Goal: Task Accomplishment & Management: Complete application form

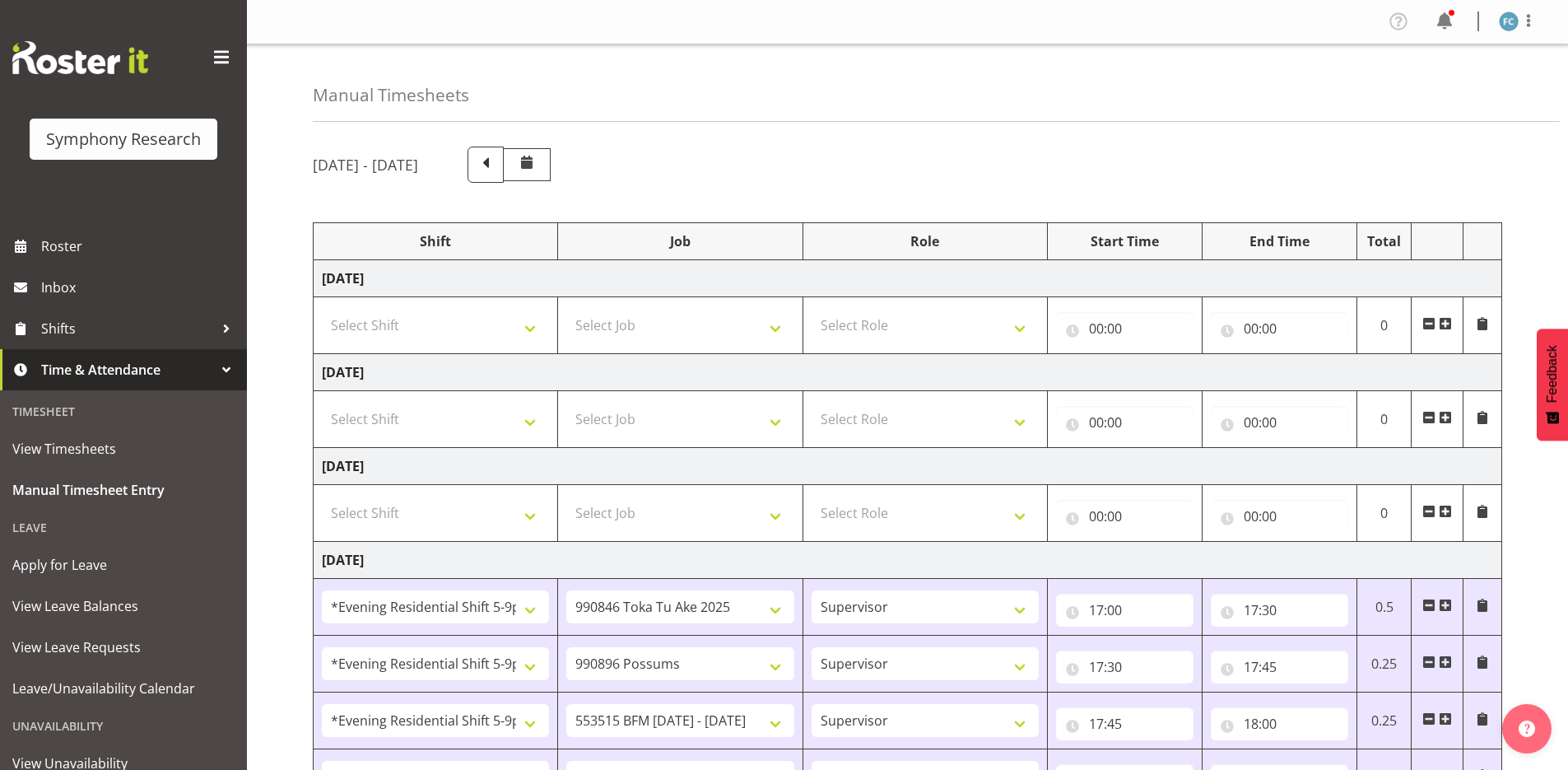
select select "48116"
select select "9426"
select select "48116"
select select "10633"
select select "48116"
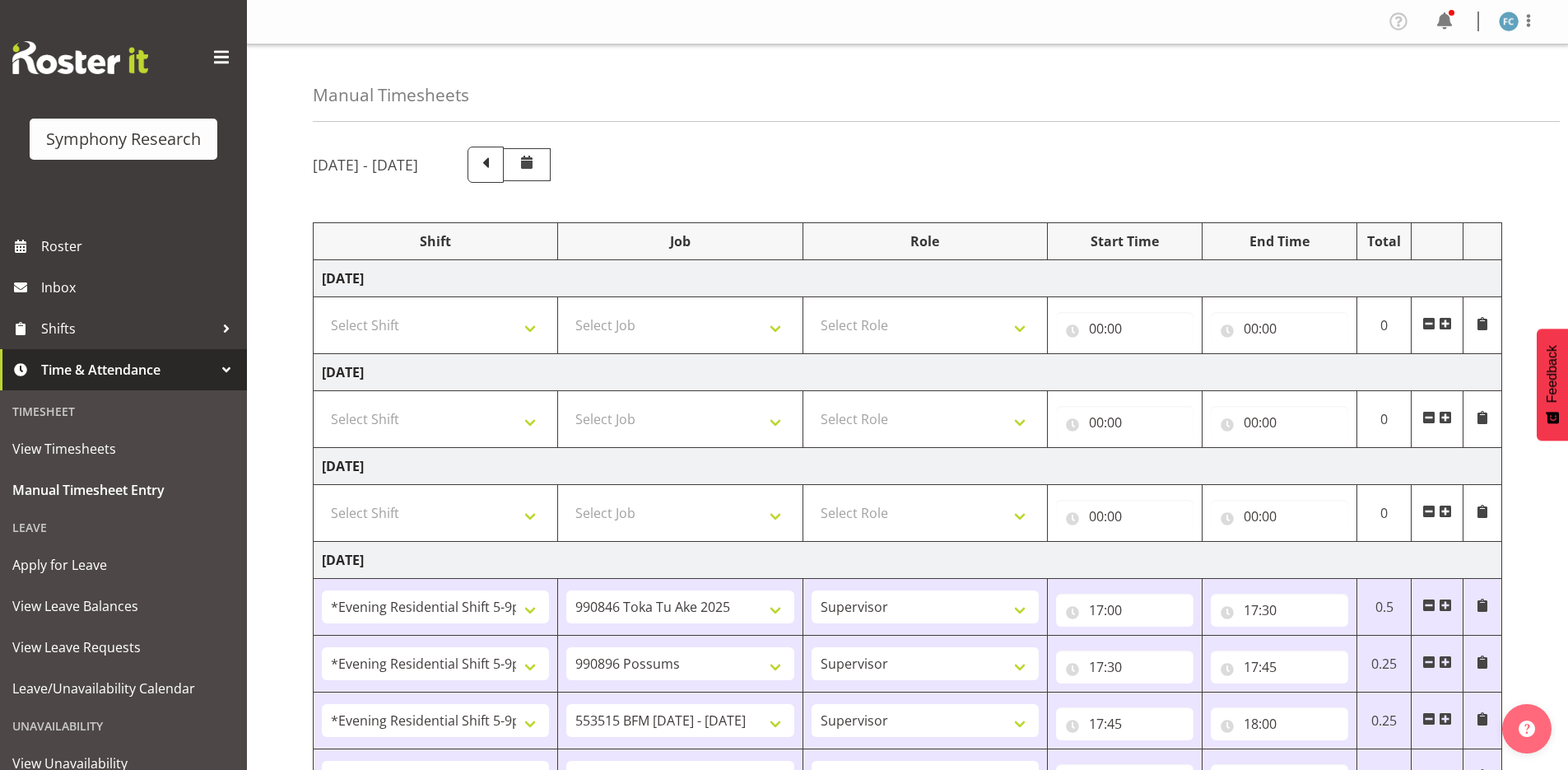
select select "10731"
select select "48116"
select select "10587"
select select "48116"
select select "10730"
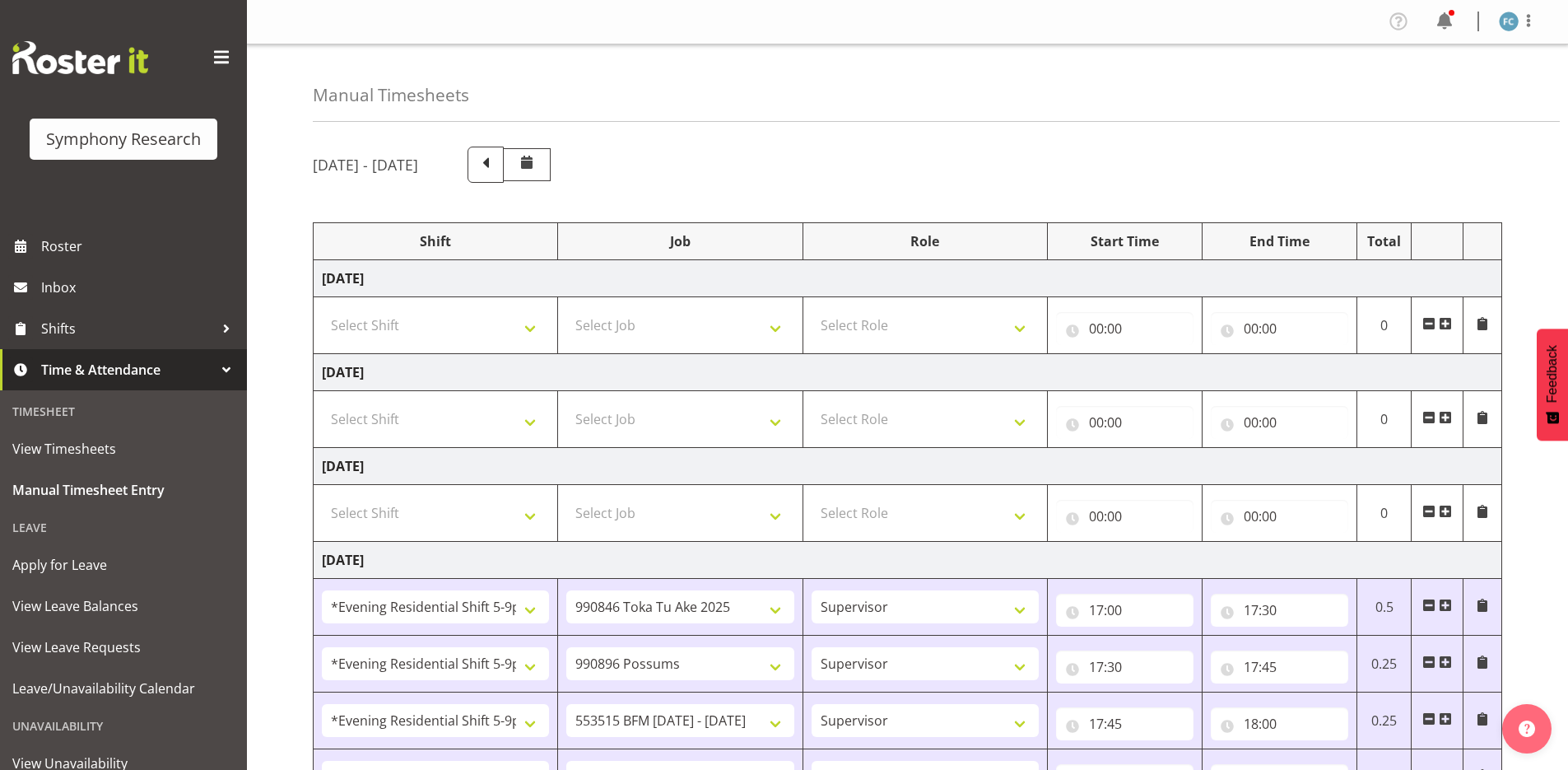
select select "57511"
select select "10527"
select select "57511"
select select "10499"
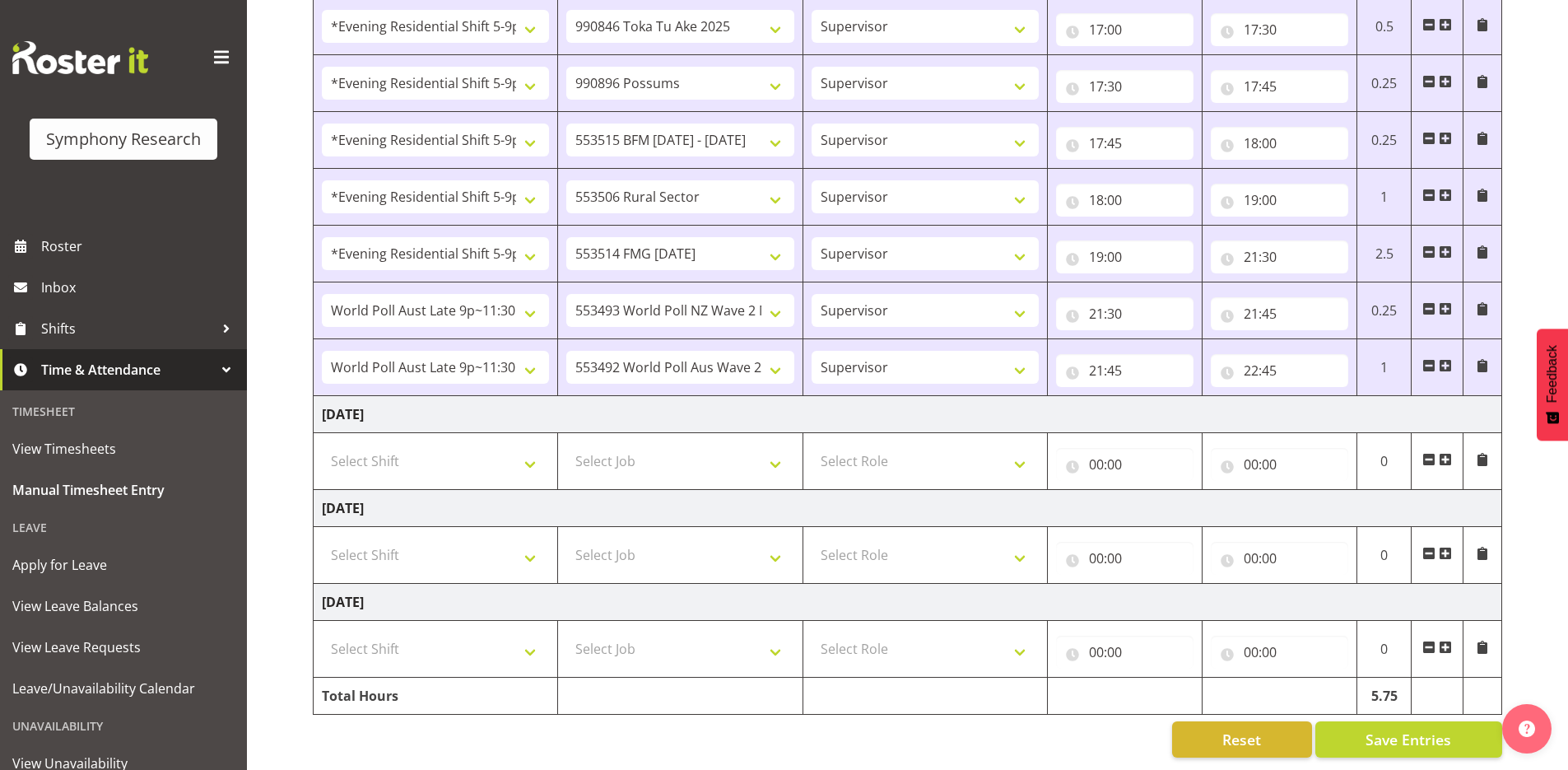
scroll to position [592, 0]
click at [1444, 452] on span at bounding box center [1446, 459] width 13 height 13
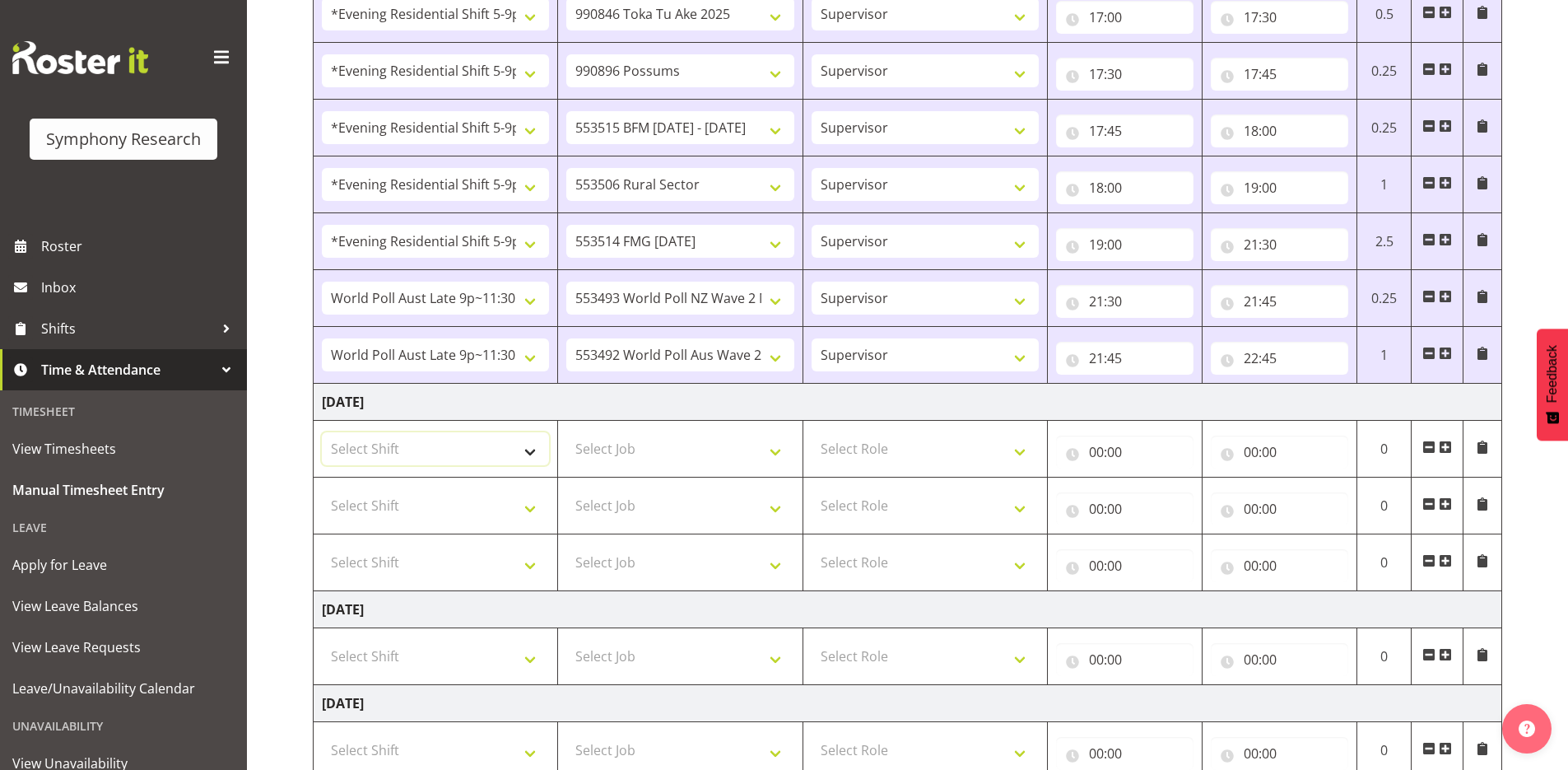
click at [534, 455] on select "Select Shift !!Weekend Residential (Roster IT Shift Label) *Business 9/10am ~ 4…" at bounding box center [435, 448] width 227 height 33
click at [528, 451] on select "Select Shift !!Weekend Residential (Roster IT Shift Label) *Business 9/10am ~ 4…" at bounding box center [435, 448] width 227 height 33
select select "48116"
click at [322, 432] on select "Select Shift !!Weekend Residential (Roster IT Shift Label) *Business 9/10am ~ 4…" at bounding box center [435, 448] width 227 height 33
click at [533, 505] on select "Select Shift !!Weekend Residential (Roster IT Shift Label) *Business 9/10am ~ 4…" at bounding box center [435, 505] width 227 height 33
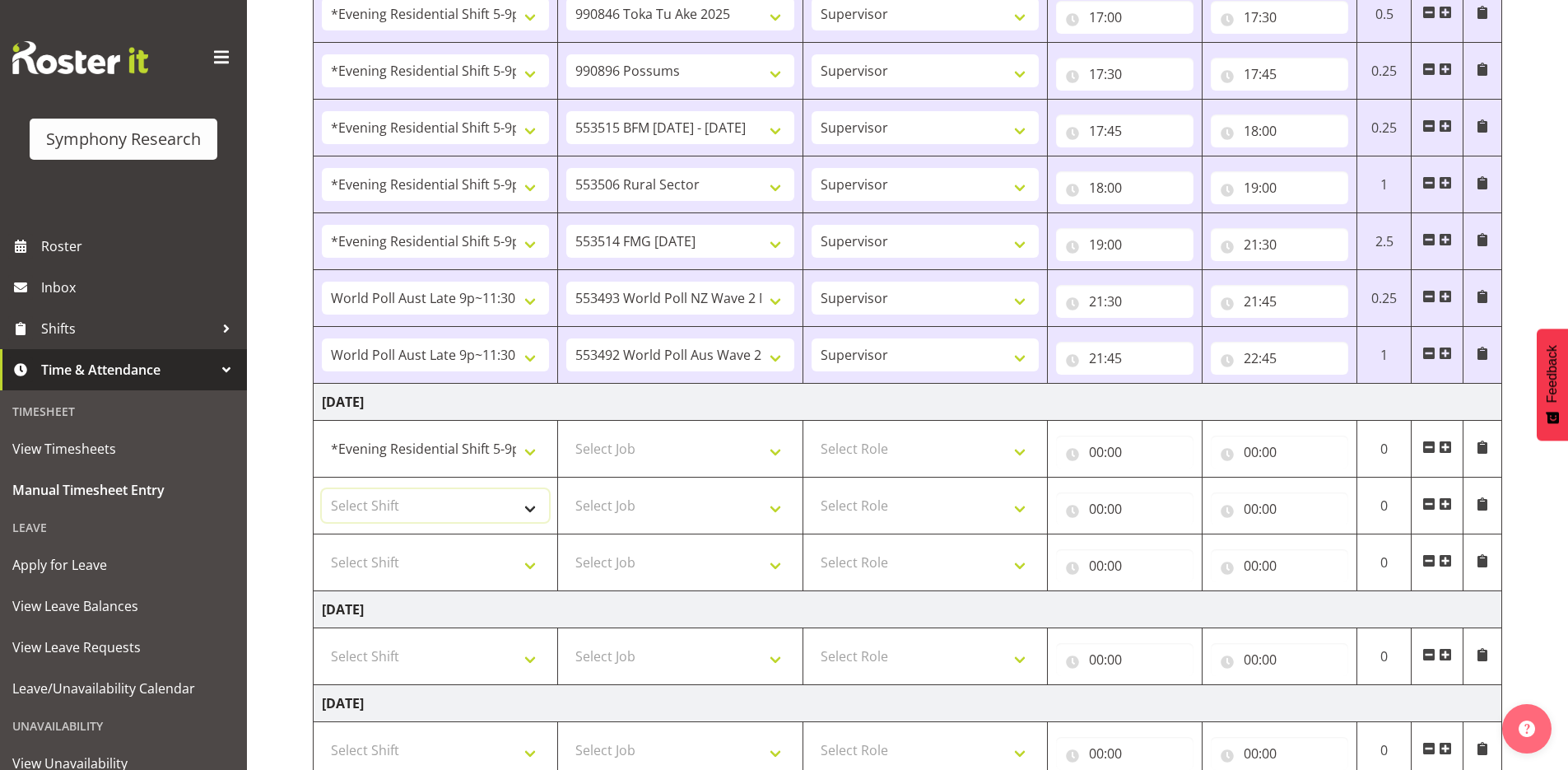
select select "48116"
click at [322, 489] on select "Select Shift !!Weekend Residential (Roster IT Shift Label) *Business 9/10am ~ 4…" at bounding box center [435, 505] width 227 height 33
click at [529, 566] on select "Select Shift !!Weekend Residential (Roster IT Shift Label) *Business 9/10am ~ 4…" at bounding box center [435, 561] width 227 height 33
select select "56692"
click at [322, 545] on select "Select Shift !!Weekend Residential (Roster IT Shift Label) *Business 9/10am ~ 4…" at bounding box center [435, 561] width 227 height 33
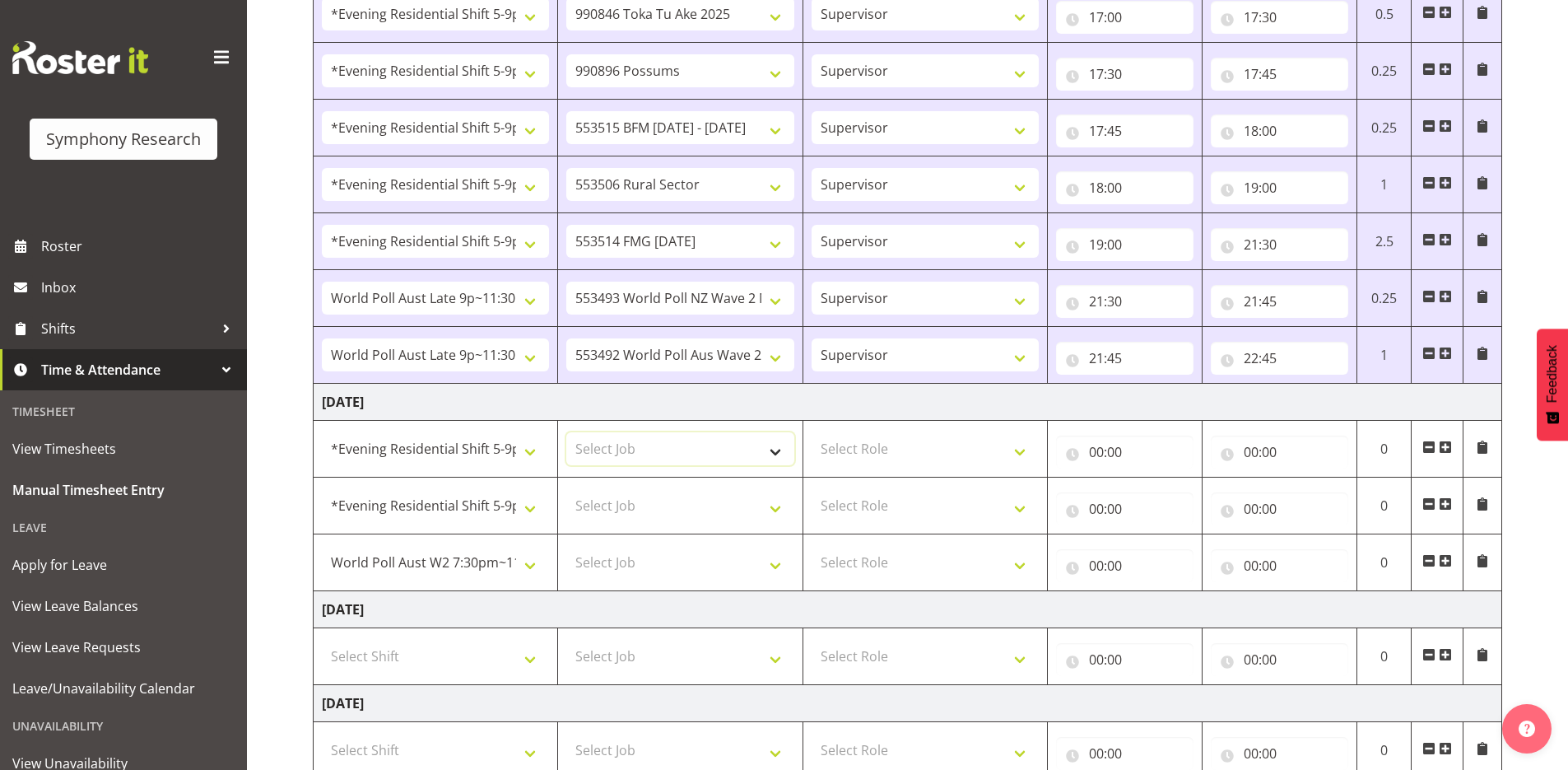
click at [781, 444] on select "Select Job 550060 IF Admin 553492 World Poll Aus Wave 2 Main 2025 553493 World …" at bounding box center [679, 448] width 227 height 33
select select "10730"
click at [566, 432] on select "Select Job 550060 IF Admin 553492 World Poll Aus Wave 2 Main 2025 553493 World …" at bounding box center [679, 448] width 227 height 33
click at [771, 501] on select "Select Job 550060 IF Admin 553492 World Poll Aus Wave 2 Main 2025 553493 World …" at bounding box center [679, 505] width 227 height 33
select select "10731"
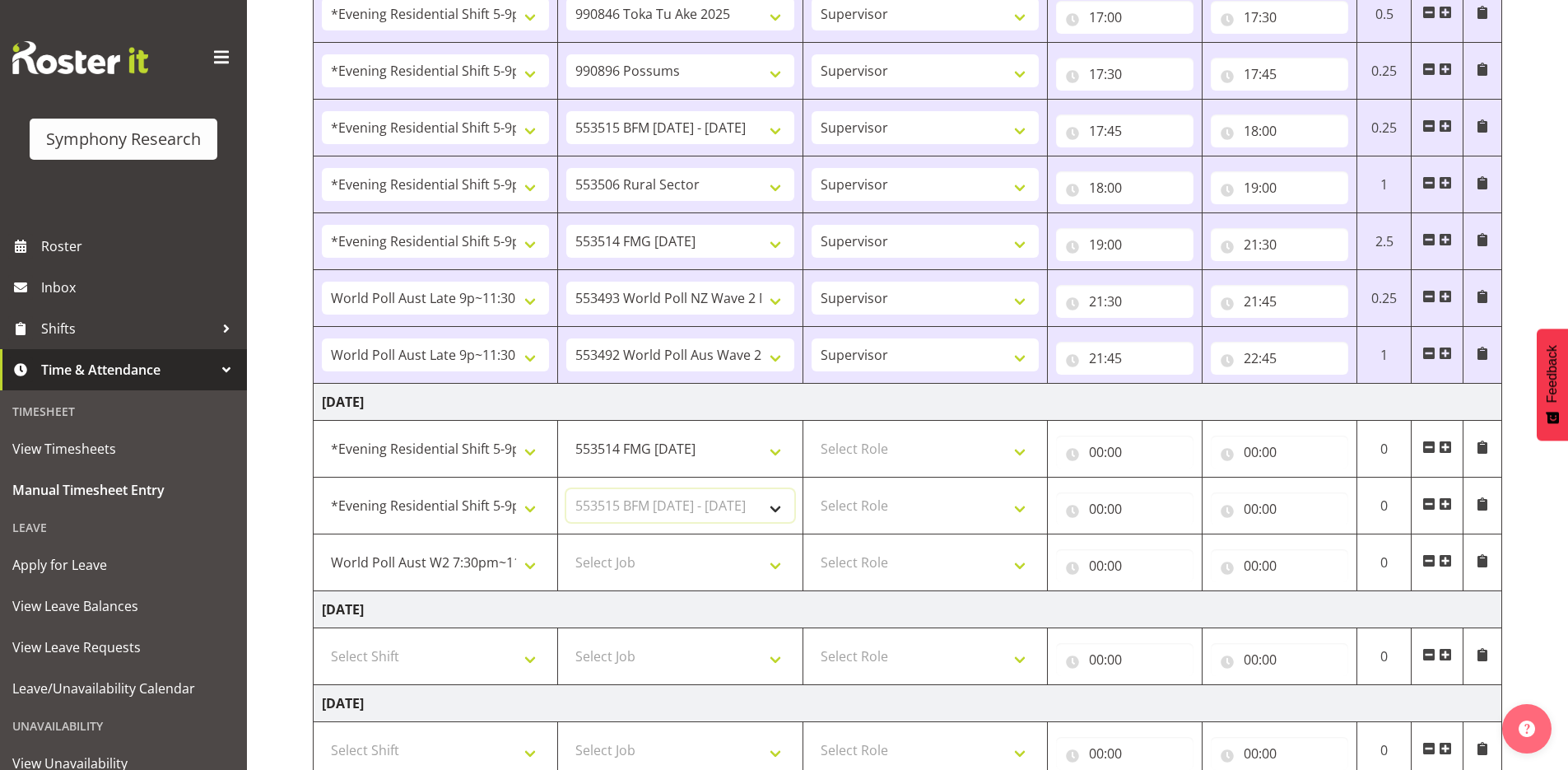
click at [566, 489] on select "Select Job 550060 IF Admin 553492 World Poll Aus Wave 2 Main 2025 553493 World …" at bounding box center [679, 505] width 227 height 33
click at [1018, 449] on select "Select Role Supervisor Briefing Interviewing" at bounding box center [925, 448] width 227 height 33
select select "45"
click at [812, 432] on select "Select Role Supervisor Briefing Interviewing" at bounding box center [925, 448] width 227 height 33
click at [1019, 507] on select "Select Role Supervisor Briefing Interviewing" at bounding box center [925, 505] width 227 height 33
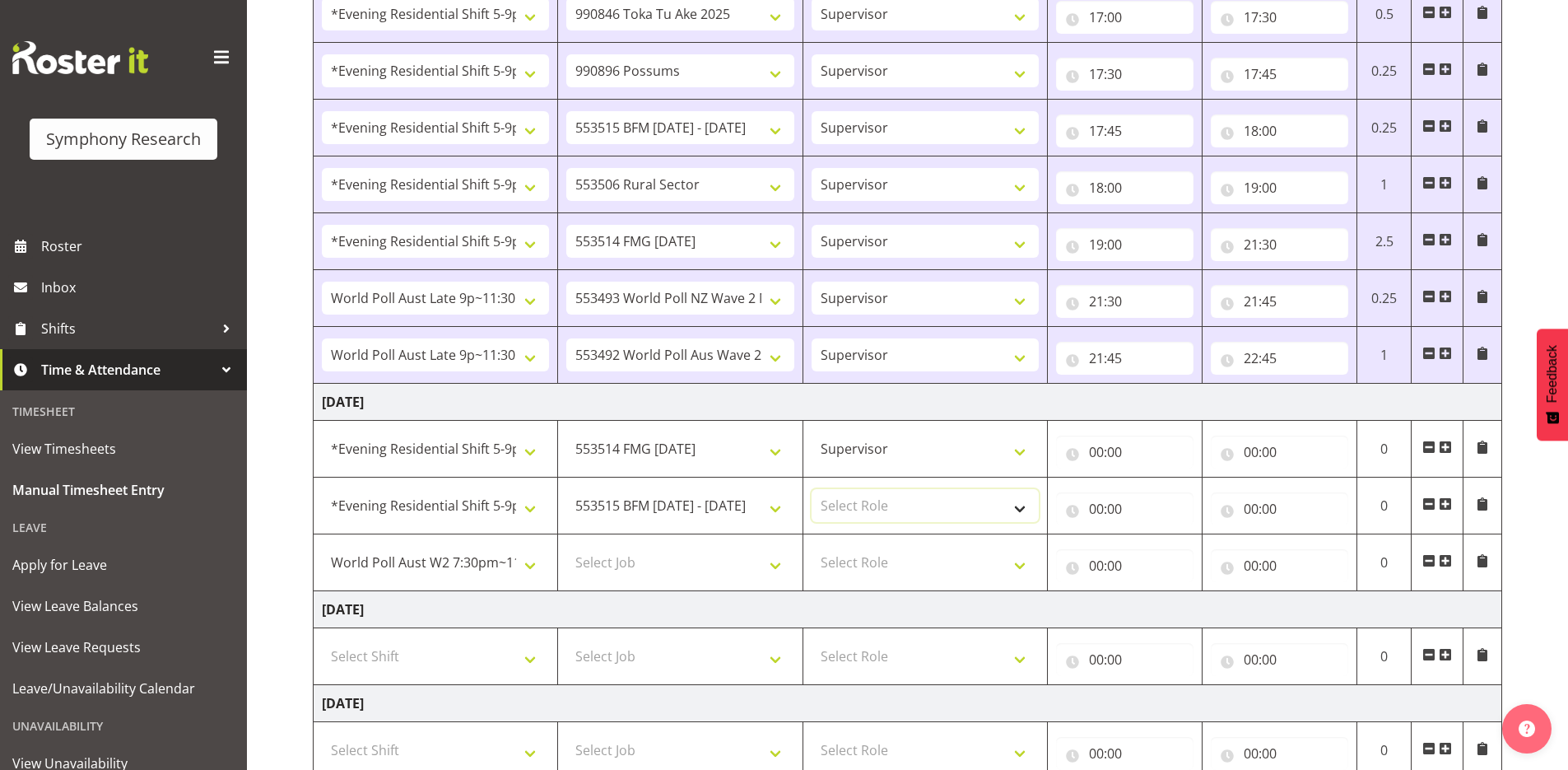
select select "45"
click at [812, 489] on select "Select Role Supervisor Briefing Interviewing" at bounding box center [925, 505] width 227 height 33
click at [1018, 566] on select "Select Role Supervisor Briefing Interviewing" at bounding box center [925, 561] width 227 height 33
select select "45"
click at [812, 545] on select "Select Role Supervisor Briefing Interviewing" at bounding box center [925, 561] width 227 height 33
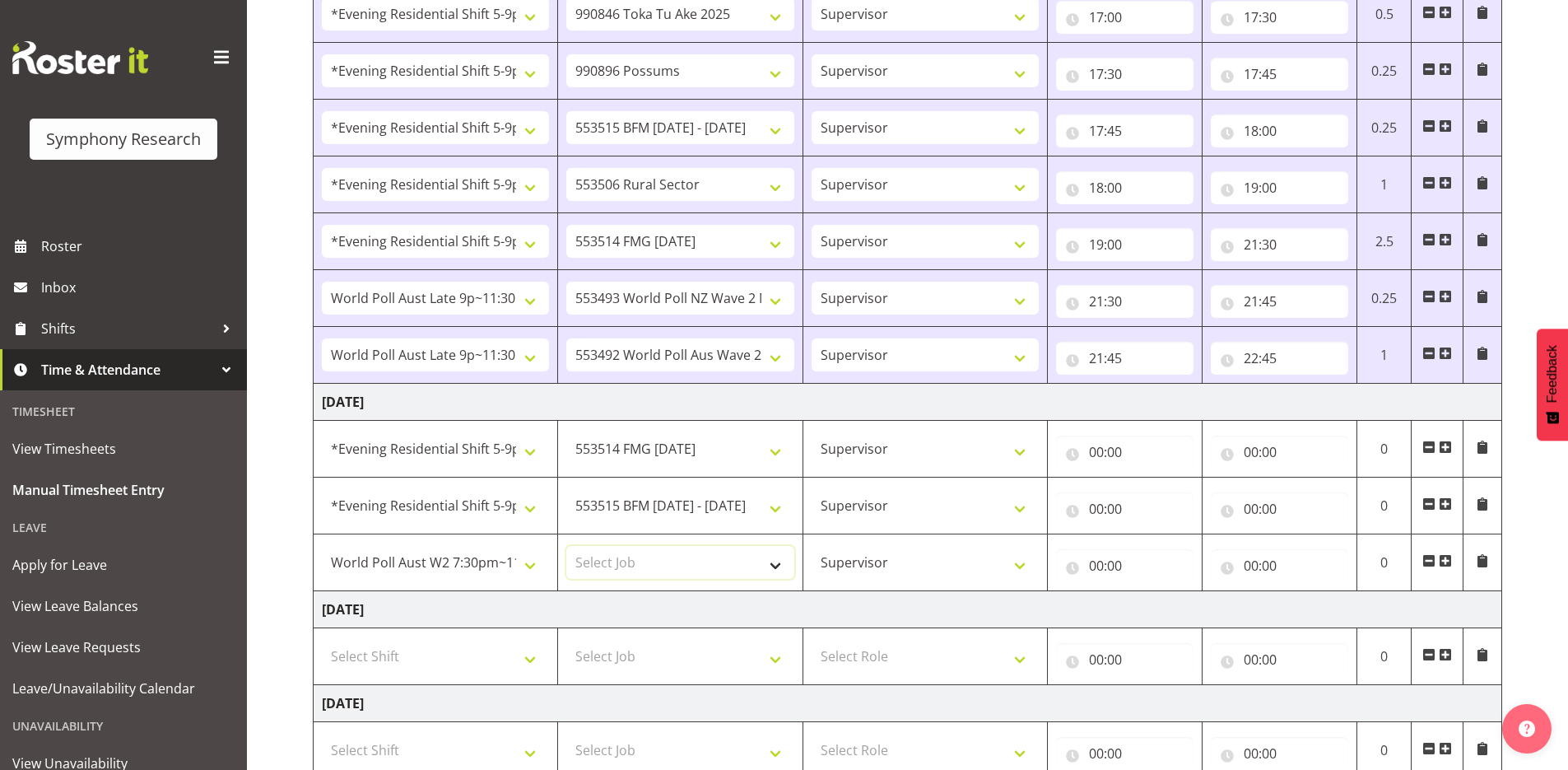
click at [779, 568] on select "Select Job 550060 IF Admin 553492 World Poll Aus Wave 2 Main 2025 553493 World …" at bounding box center [679, 561] width 227 height 33
select select "10499"
click at [566, 545] on select "Select Job 550060 IF Admin 553492 World Poll Aus Wave 2 Main 2025 553493 World …" at bounding box center [679, 561] width 227 height 33
click at [1091, 453] on input "00:00" at bounding box center [1125, 452] width 137 height 33
click at [1165, 488] on select "00 01 02 03 04 05 06 07 08 09 10 11 12 13 14 15 16 17 18 19 20 21 22 23" at bounding box center [1168, 494] width 37 height 33
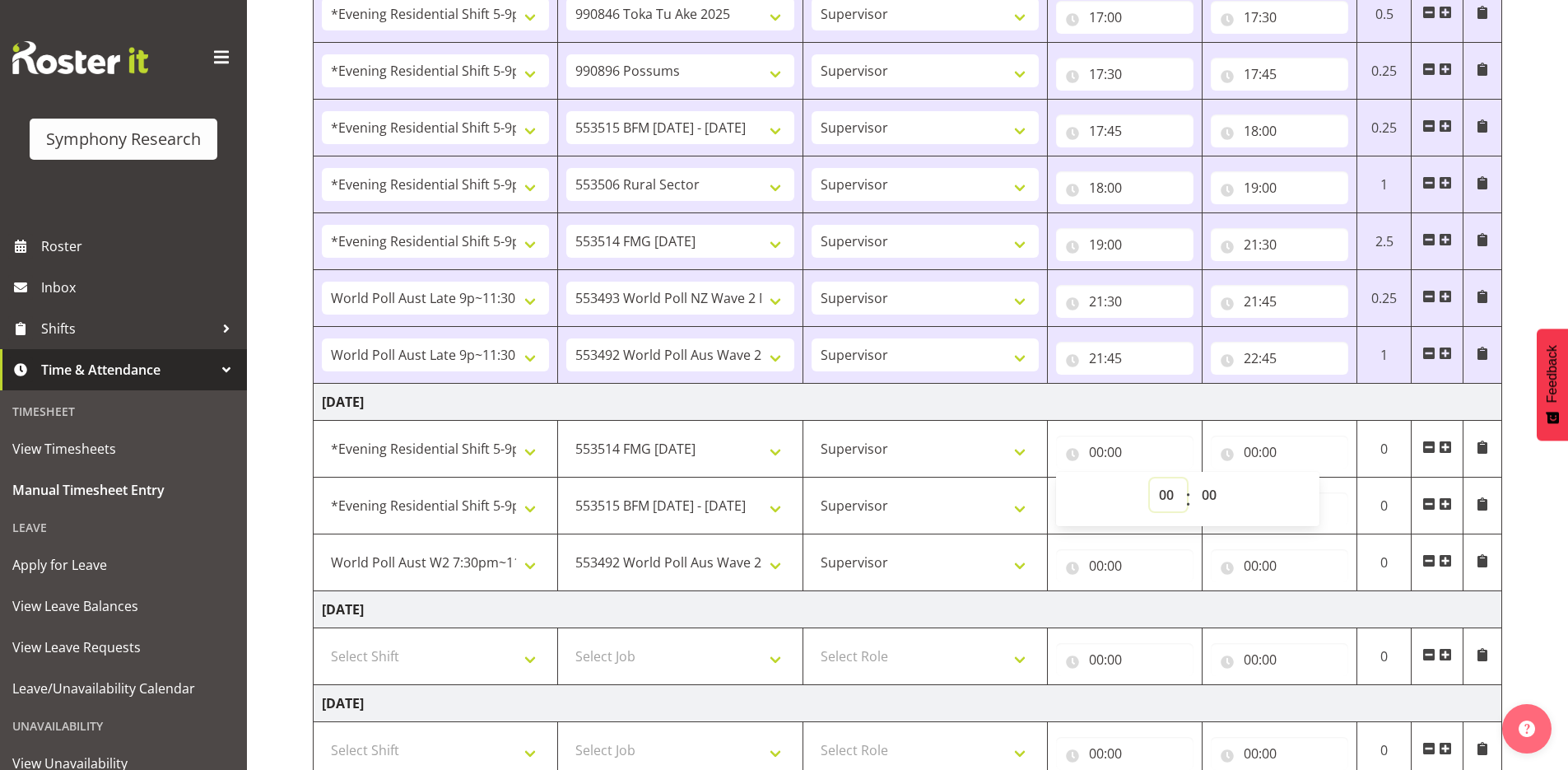
select select "17"
click at [1150, 478] on select "00 01 02 03 04 05 06 07 08 09 10 11 12 13 14 15 16 17 18 19 20 21 22 23" at bounding box center [1168, 494] width 37 height 33
type input "17:00"
click at [1253, 454] on input "00:00" at bounding box center [1279, 452] width 137 height 33
click at [1316, 497] on select "00 01 02 03 04 05 06 07 08 09 10 11 12 13 14 15 16 17 18 19 20 21 22 23" at bounding box center [1323, 494] width 37 height 33
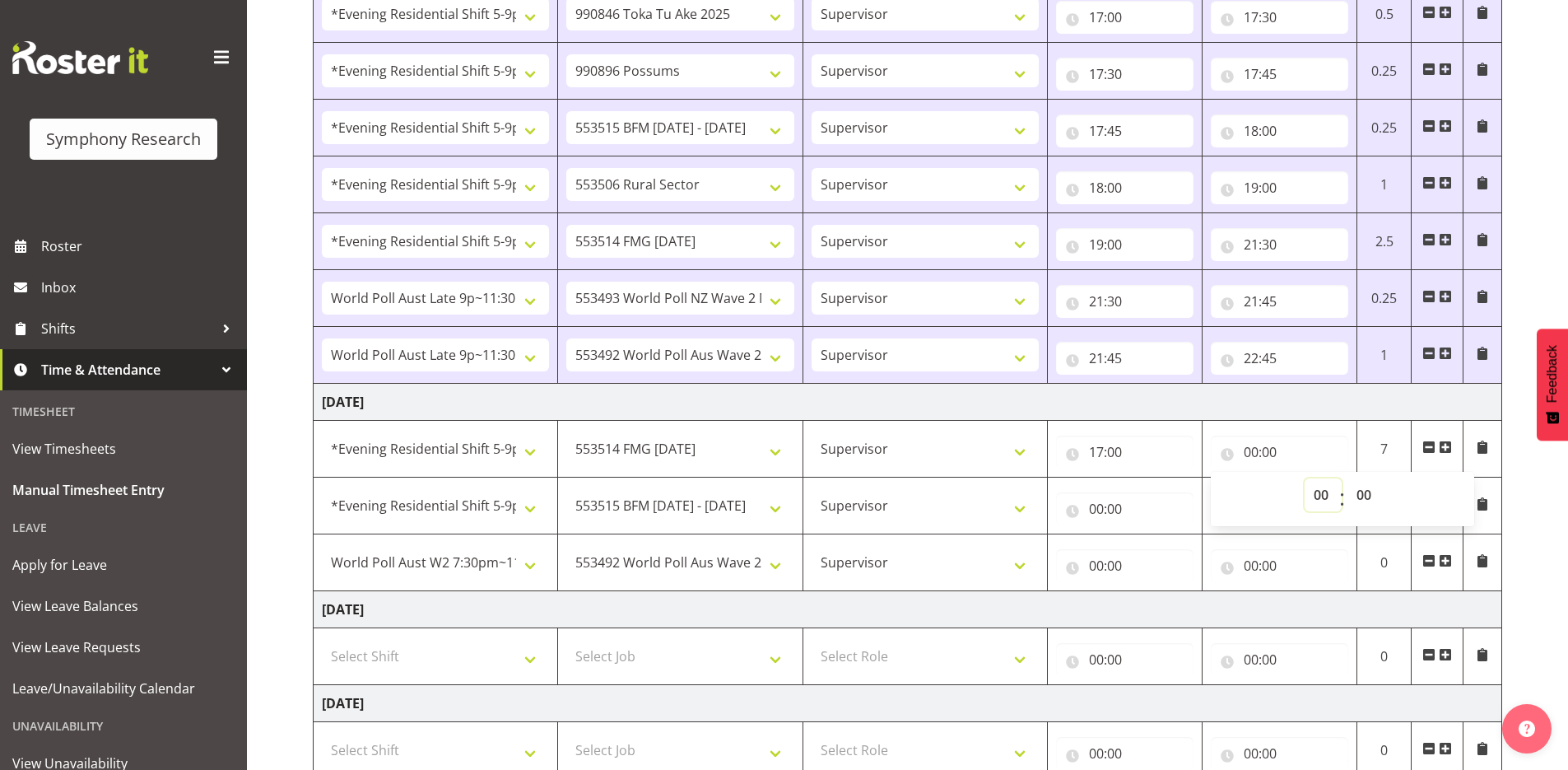
select select "20"
click at [1304, 478] on select "00 01 02 03 04 05 06 07 08 09 10 11 12 13 14 15 16 17 18 19 20 21 22 23" at bounding box center [1323, 494] width 37 height 33
type input "20:00"
click at [1099, 504] on input "00:00" at bounding box center [1125, 509] width 137 height 33
click at [1161, 550] on select "00 01 02 03 04 05 06 07 08 09 10 11 12 13 14 15 16 17 18 19 20 21 22 23" at bounding box center [1168, 551] width 37 height 33
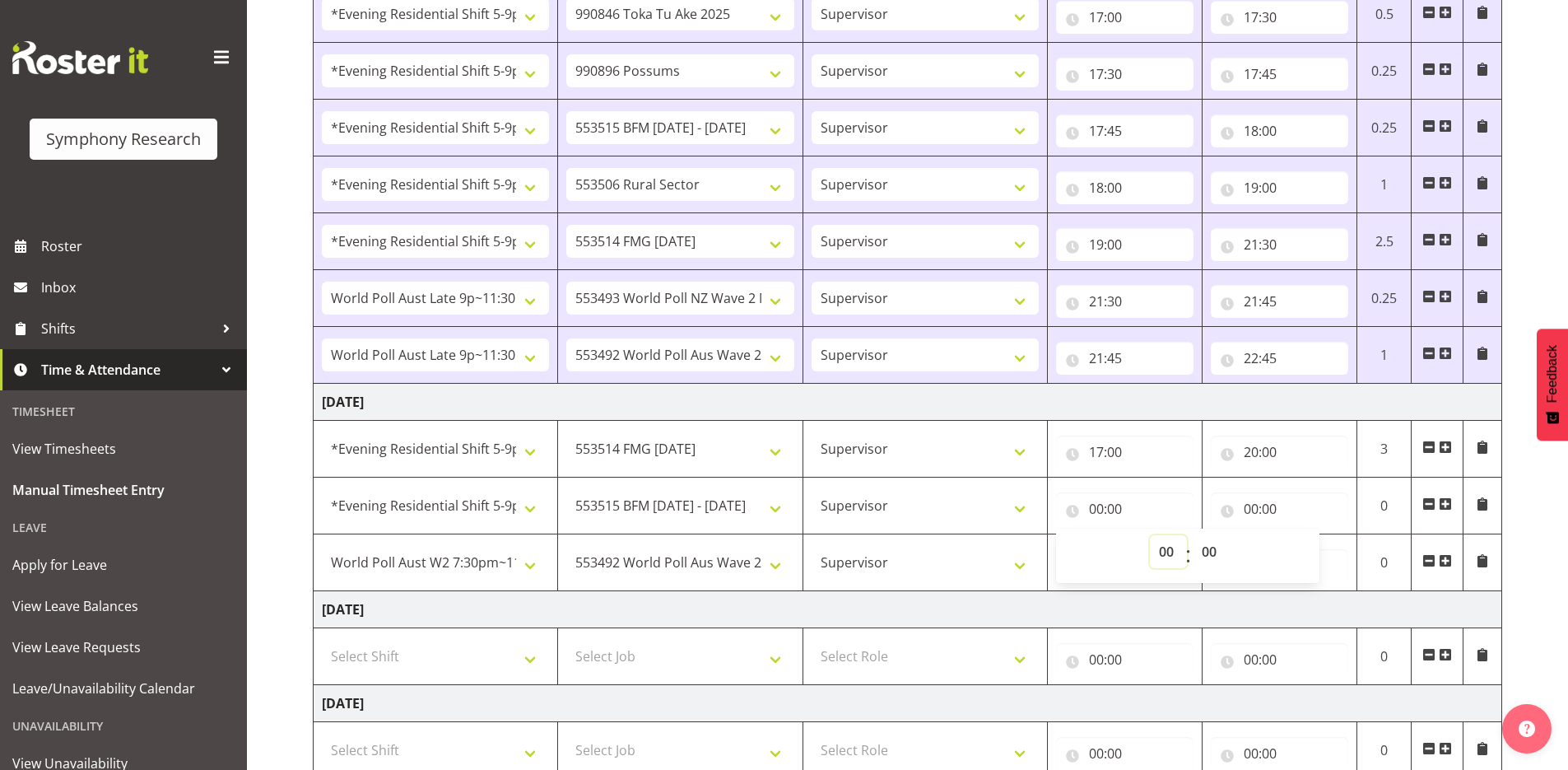
select select "20"
click at [1150, 535] on select "00 01 02 03 04 05 06 07 08 09 10 11 12 13 14 15 16 17 18 19 20 21 22 23" at bounding box center [1168, 551] width 37 height 33
type input "20:00"
click at [1246, 508] on input "00:00" at bounding box center [1279, 509] width 137 height 33
click at [1318, 550] on select "00 01 02 03 04 05 06 07 08 09 10 11 12 13 14 15 16 17 18 19 20 21 22 23" at bounding box center [1323, 551] width 37 height 33
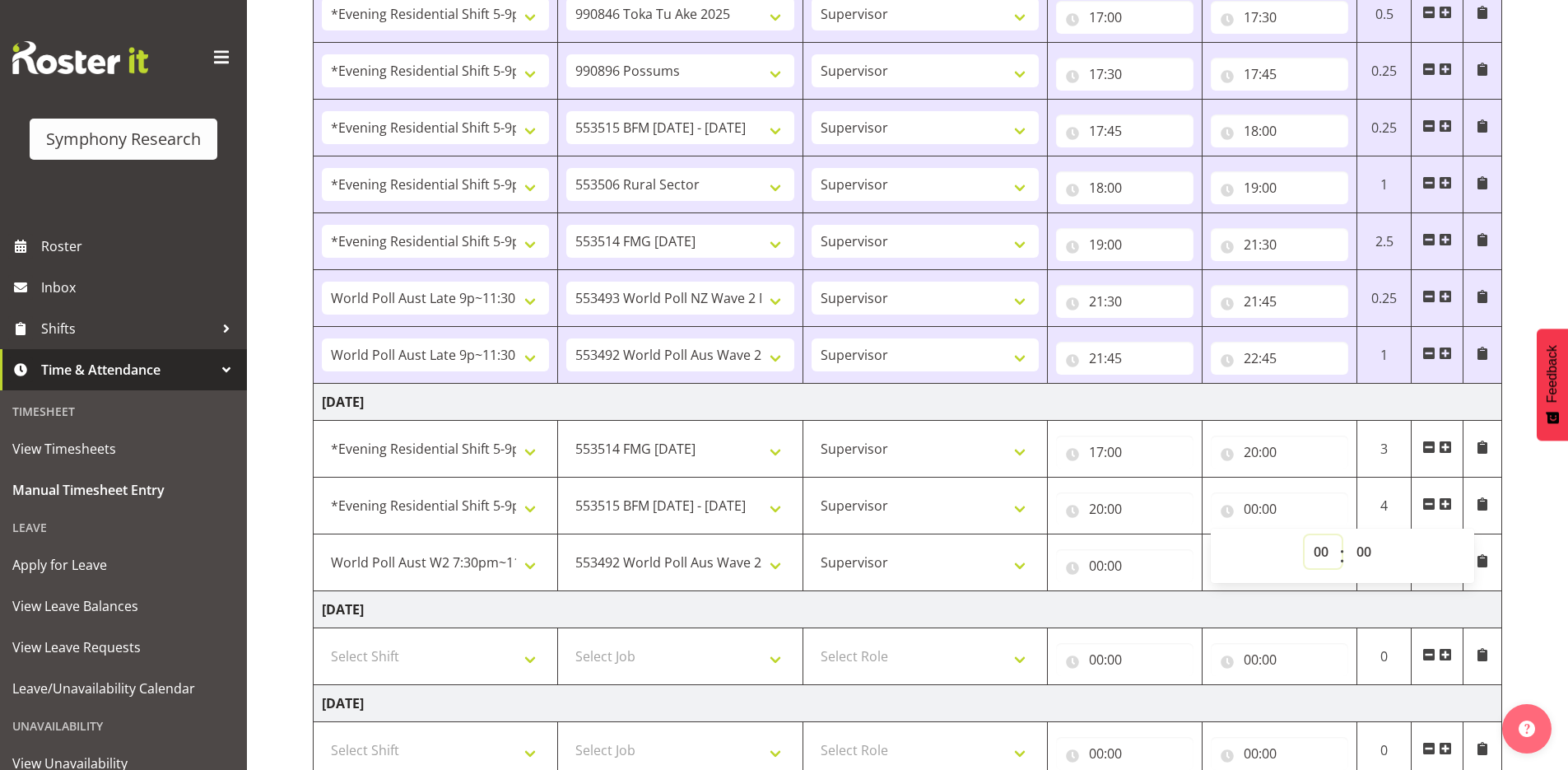
select select "21"
click at [1304, 535] on select "00 01 02 03 04 05 06 07 08 09 10 11 12 13 14 15 16 17 18 19 20 21 22 23" at bounding box center [1323, 551] width 37 height 33
type input "21:00"
click at [1322, 554] on select "00 01 02 03 04 05 06 07 08 09 10 11 12 13 14 15 16 17 18 19 20 21 22 23" at bounding box center [1323, 551] width 37 height 33
select select "22"
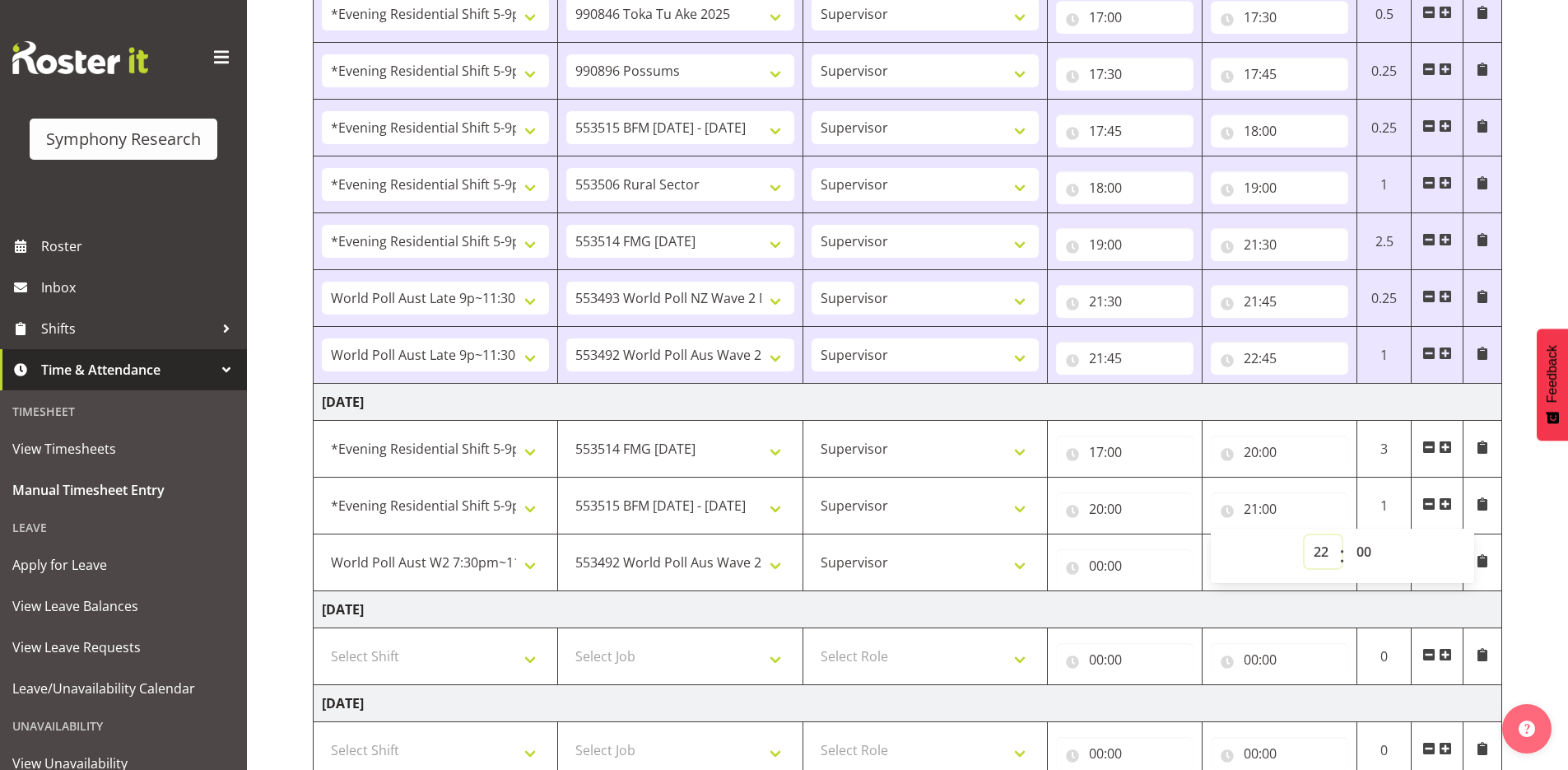
click at [1304, 535] on select "00 01 02 03 04 05 06 07 08 09 10 11 12 13 14 15 16 17 18 19 20 21 22 23" at bounding box center [1323, 551] width 37 height 33
type input "22:00"
click at [1117, 569] on input "00:00" at bounding box center [1125, 565] width 137 height 33
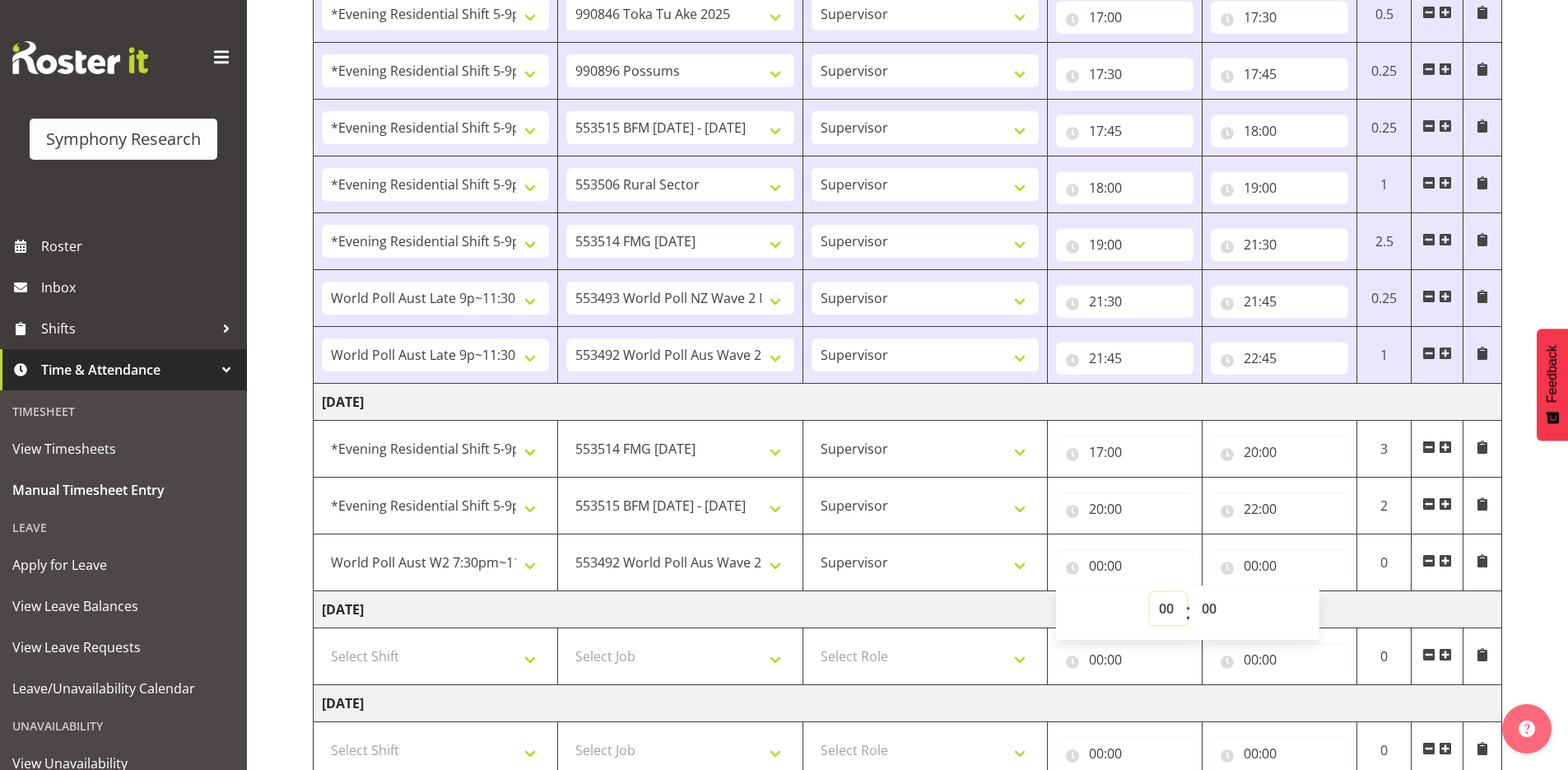
click at [1159, 608] on select "00 01 02 03 04 05 06 07 08 09 10 11 12 13 14 15 16 17 18 19 20 21 22 23" at bounding box center [1168, 608] width 37 height 33
select select "22"
click at [1150, 592] on select "00 01 02 03 04 05 06 07 08 09 10 11 12 13 14 15 16 17 18 19 20 21 22 23" at bounding box center [1168, 608] width 37 height 33
type input "22:00"
click at [1248, 566] on input "00:00" at bounding box center [1279, 565] width 137 height 33
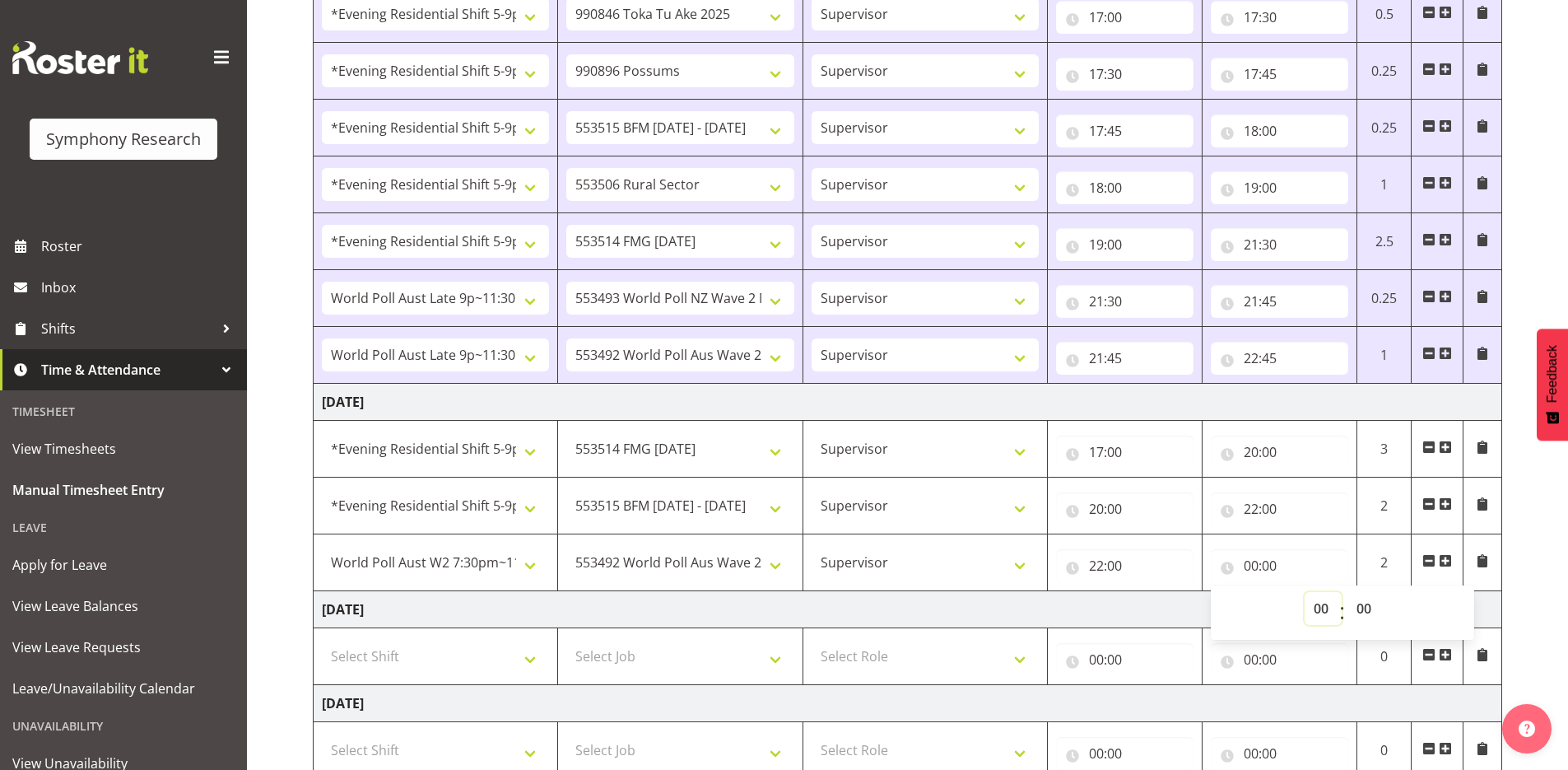
click at [1322, 605] on select "00 01 02 03 04 05 06 07 08 09 10 11 12 13 14 15 16 17 18 19 20 21 22 23" at bounding box center [1323, 608] width 37 height 33
click at [1541, 553] on div "[DATE] - [DATE] Shift Job Role Start Time End Time Total [DATE] Select Shift !!…" at bounding box center [940, 206] width 1255 height 1330
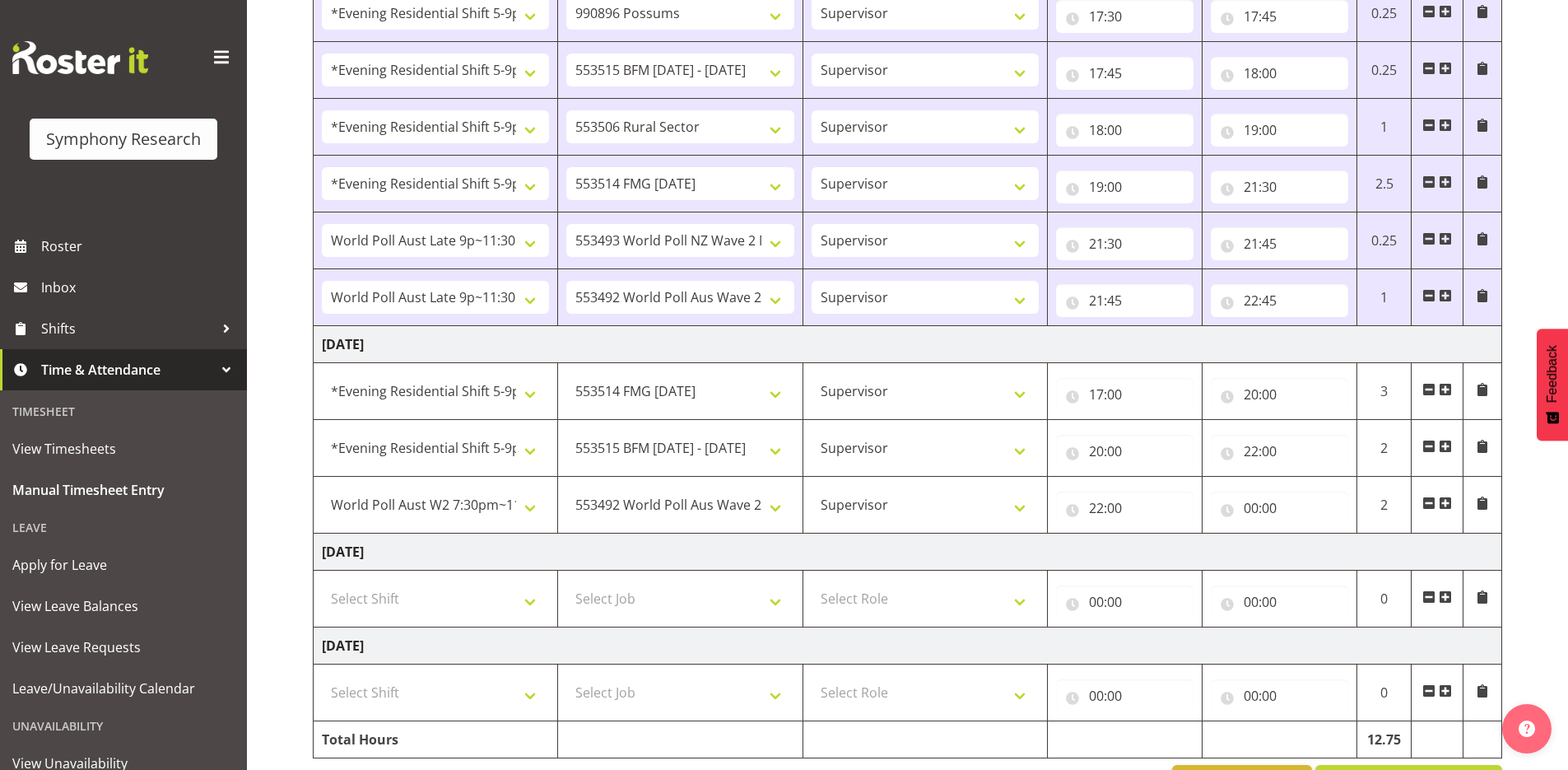
scroll to position [706, 0]
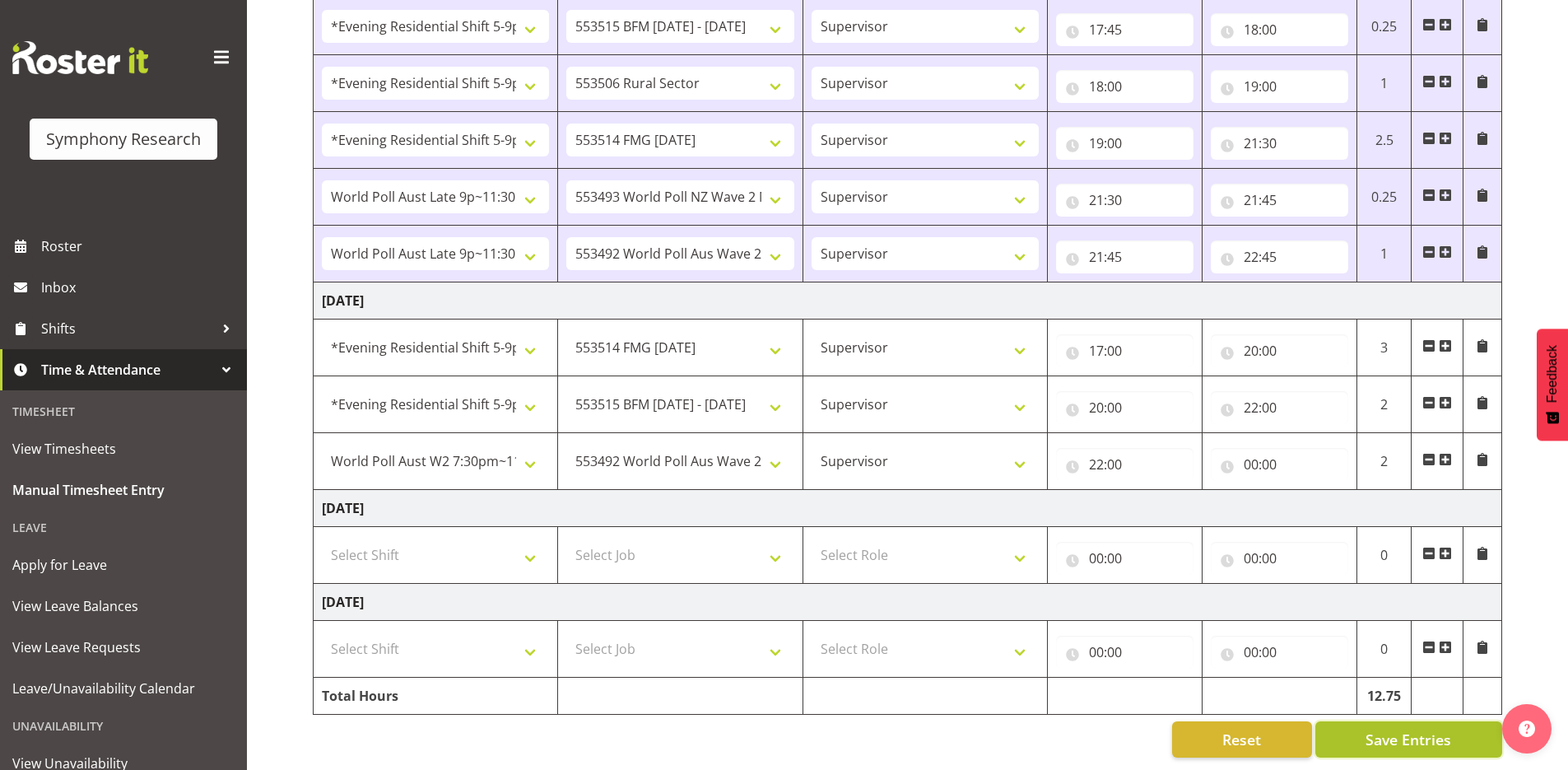
click at [1457, 726] on button "Save Entries" at bounding box center [1408, 739] width 187 height 36
